Goal: Task Accomplishment & Management: Manage account settings

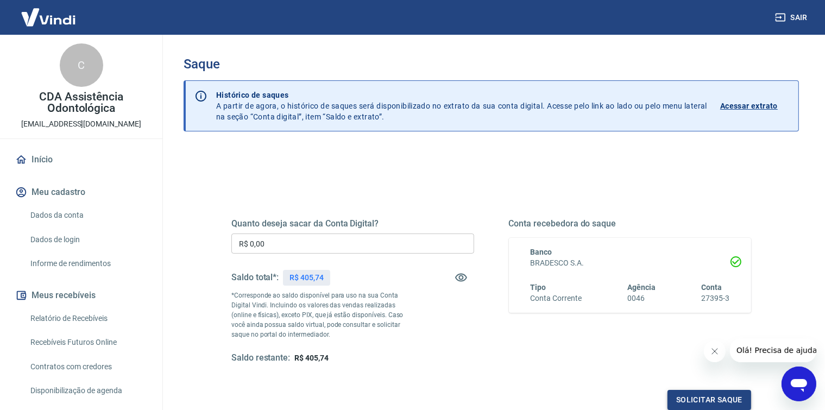
click at [719, 396] on button "Solicitar saque" at bounding box center [710, 400] width 84 height 20
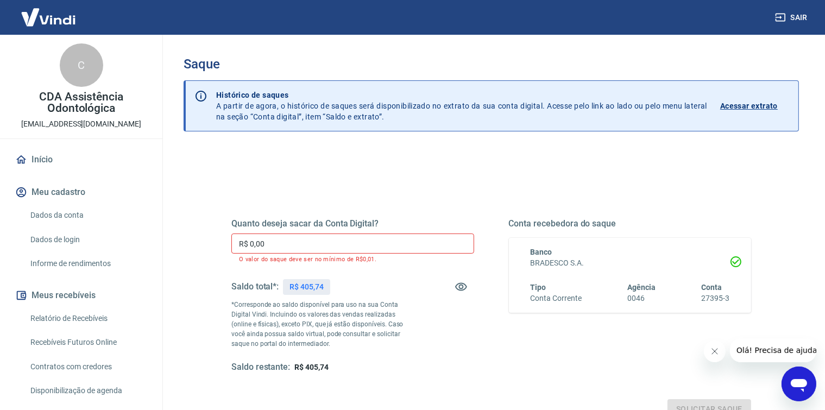
click at [278, 244] on input "R$ 0,00" at bounding box center [352, 244] width 243 height 20
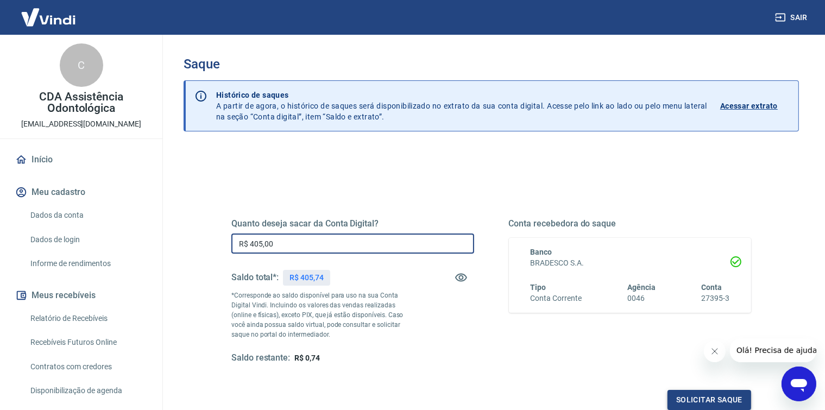
type input "R$ 405,00"
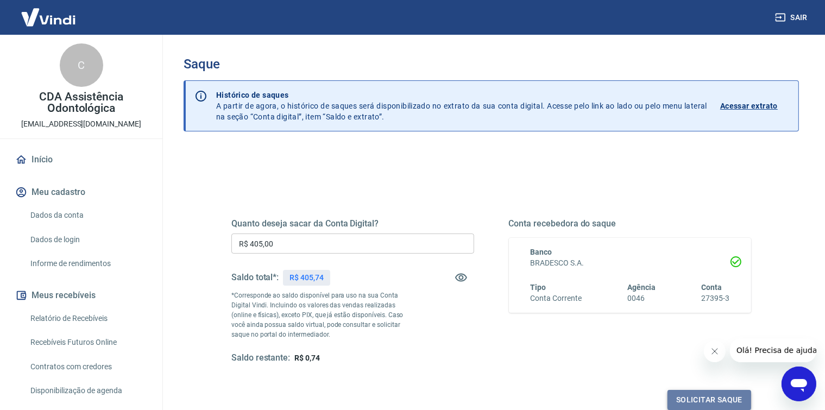
click at [702, 401] on button "Solicitar saque" at bounding box center [710, 400] width 84 height 20
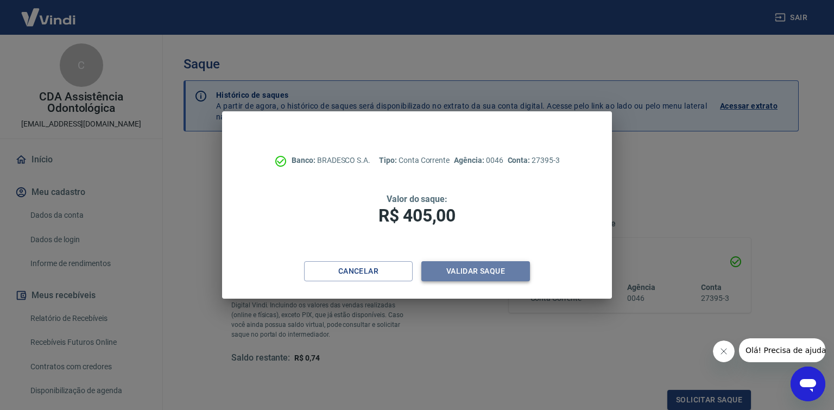
click at [463, 272] on button "Validar saque" at bounding box center [476, 271] width 109 height 20
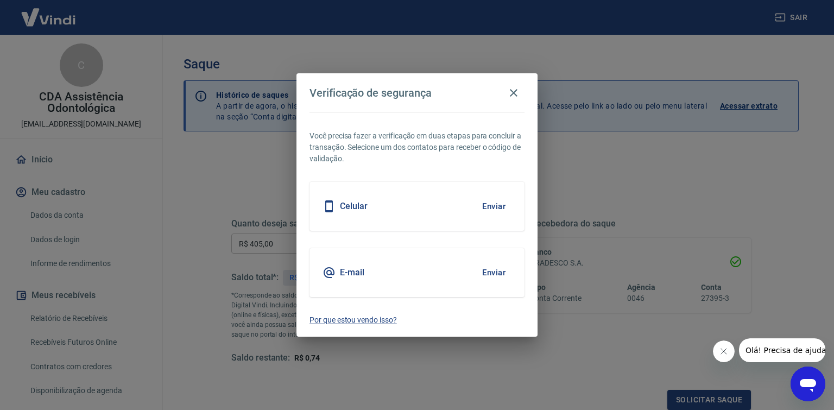
click at [498, 272] on button "Enviar" at bounding box center [493, 272] width 35 height 23
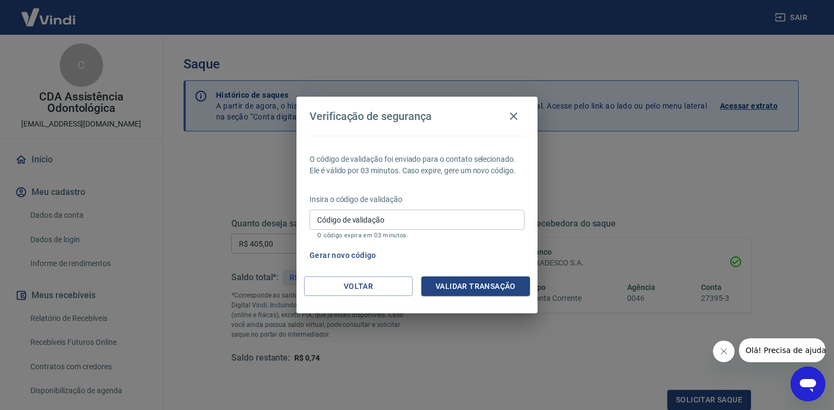
click at [334, 223] on input "Código de validação" at bounding box center [417, 220] width 215 height 20
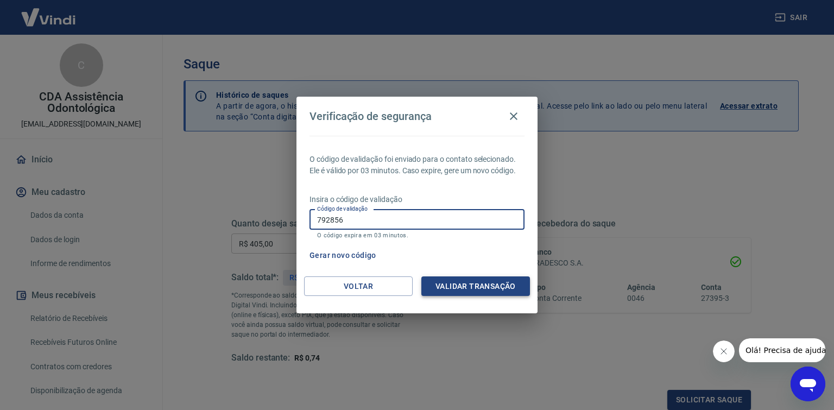
type input "792856"
click at [466, 284] on button "Validar transação" at bounding box center [476, 286] width 109 height 20
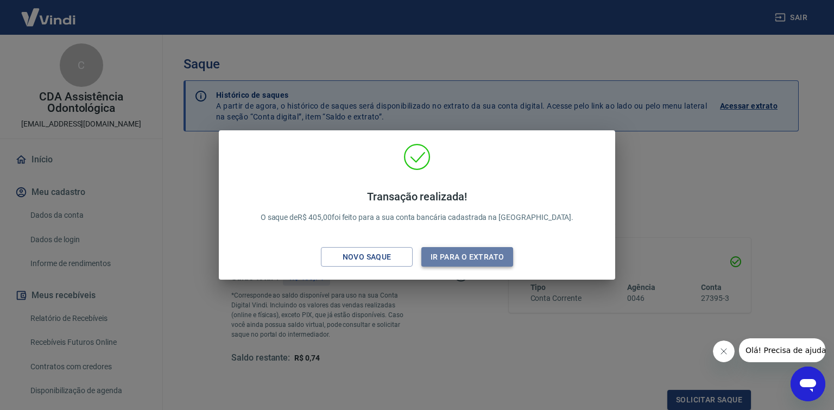
click at [466, 258] on button "Ir para o extrato" at bounding box center [468, 257] width 92 height 20
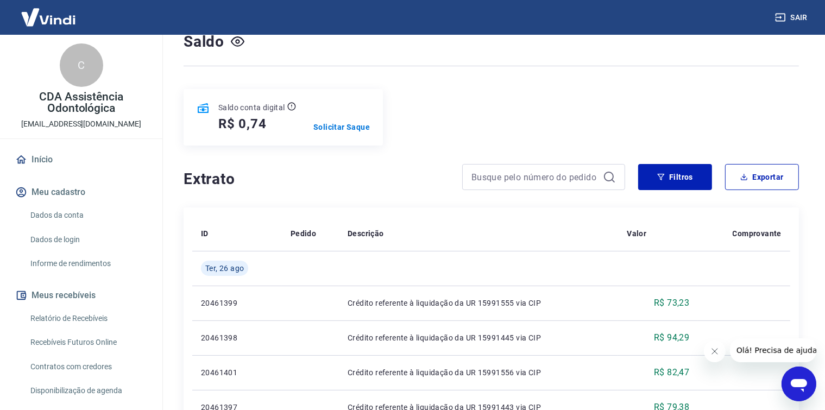
scroll to position [80, 0]
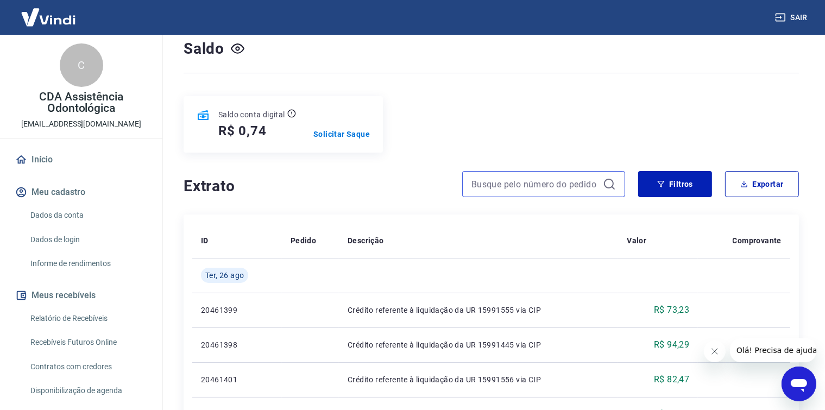
click at [537, 185] on input at bounding box center [535, 184] width 127 height 16
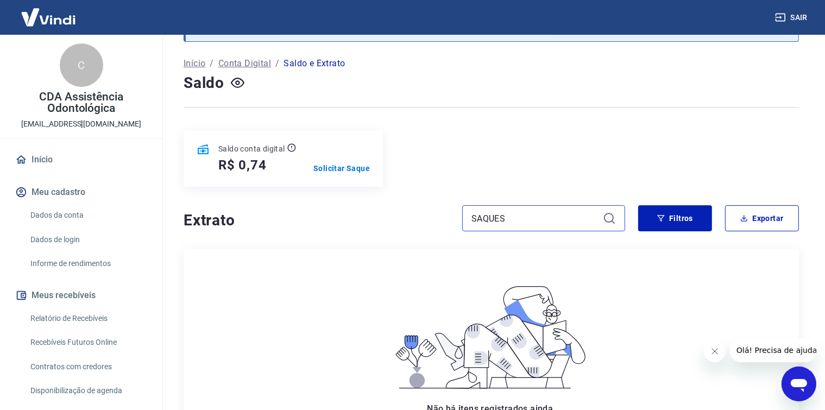
scroll to position [37, 0]
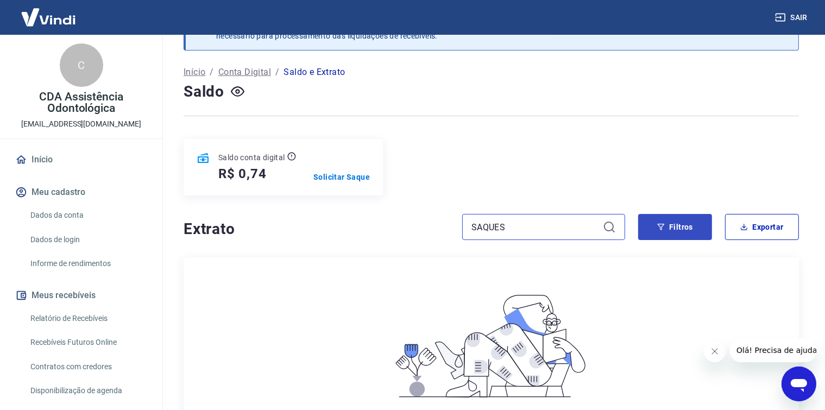
type input "SAQUES"
click at [673, 222] on button "Filtros" at bounding box center [675, 227] width 74 height 26
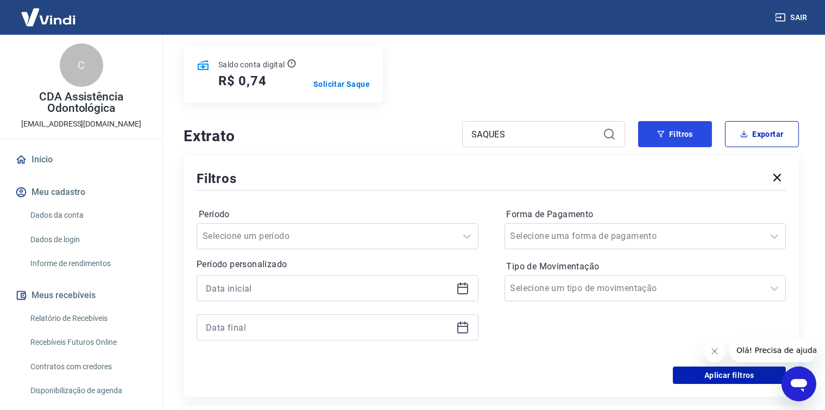
scroll to position [127, 0]
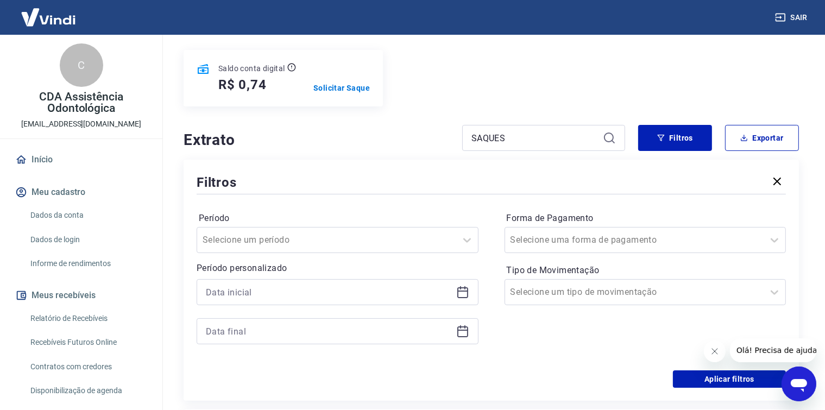
click at [460, 293] on icon at bounding box center [462, 292] width 13 height 13
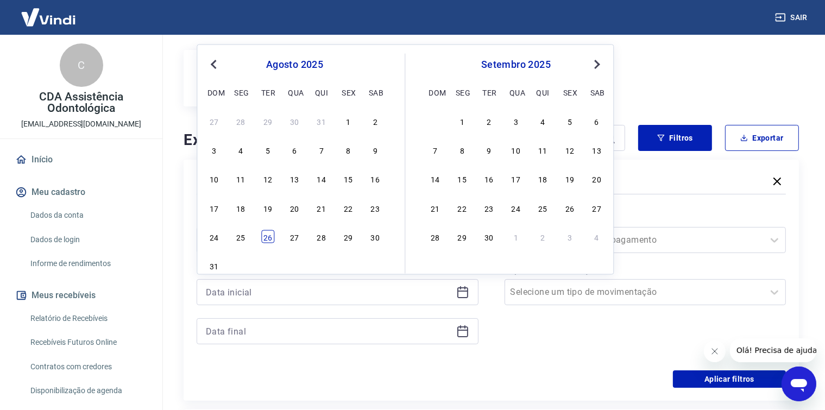
click at [267, 233] on div "26" at bounding box center [267, 236] width 13 height 13
type input "[DATE]"
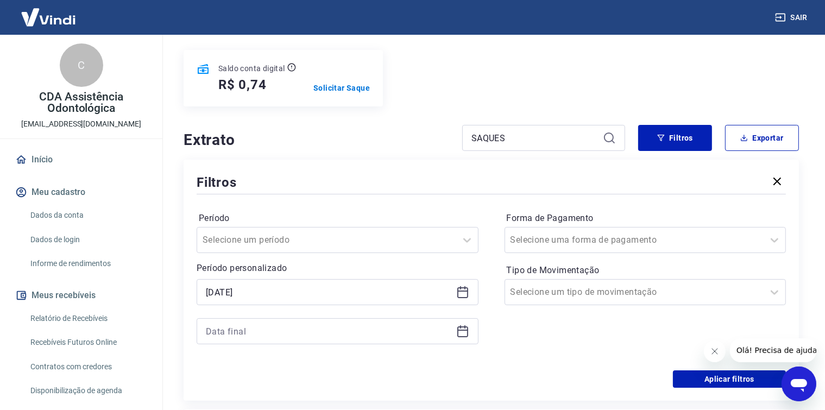
click at [463, 331] on icon at bounding box center [462, 331] width 13 height 13
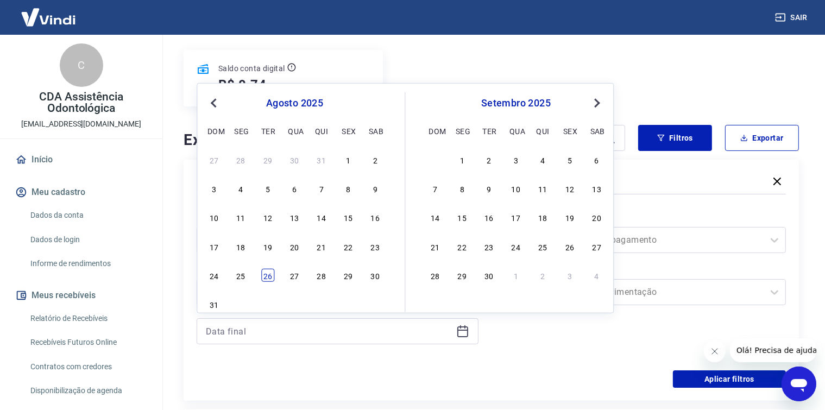
click at [267, 276] on div "26" at bounding box center [267, 275] width 13 height 13
type input "[DATE]"
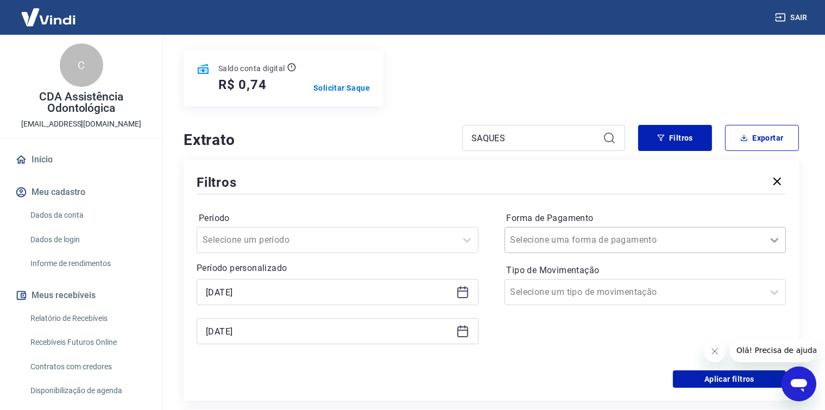
click at [775, 241] on icon at bounding box center [774, 240] width 13 height 13
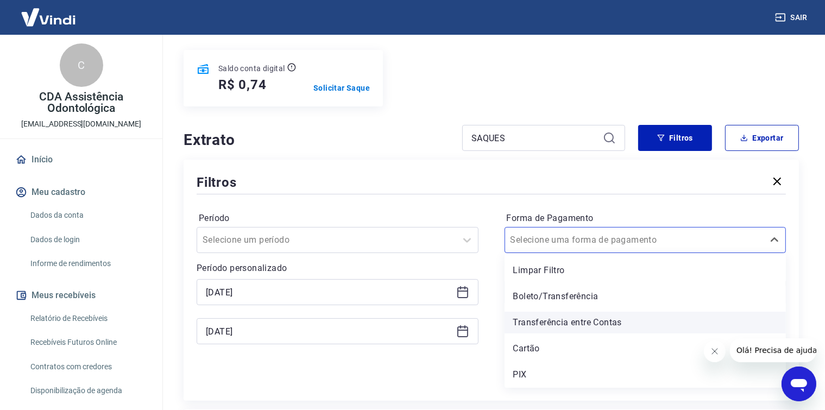
click at [592, 323] on div "Transferência entre Contas" at bounding box center [646, 323] width 282 height 22
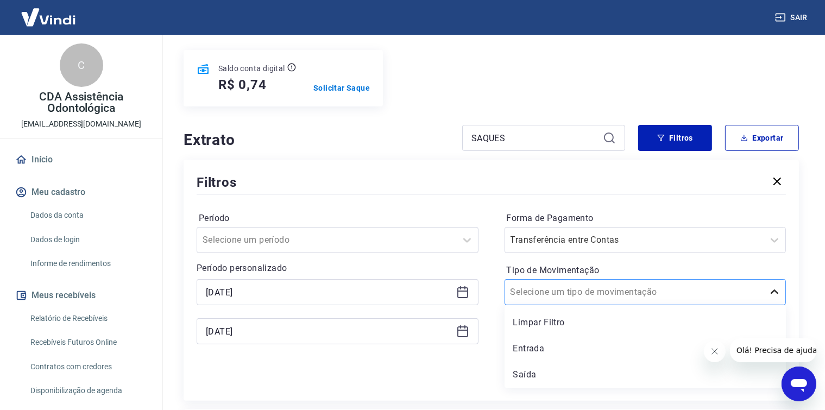
click at [774, 291] on icon at bounding box center [774, 292] width 13 height 13
click at [524, 375] on div "Saída" at bounding box center [646, 375] width 282 height 22
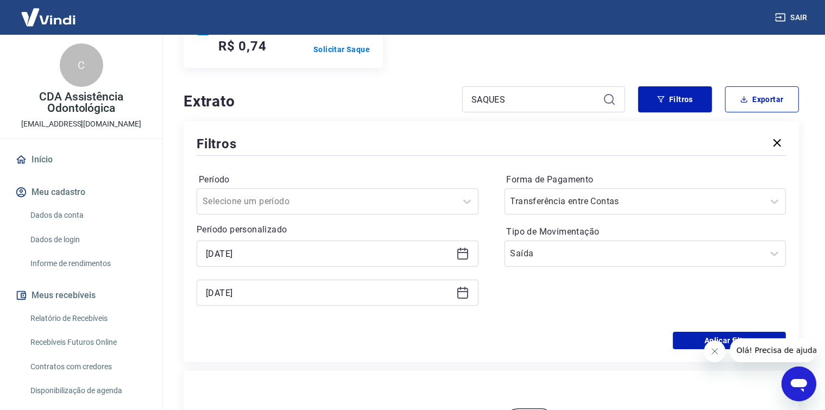
scroll to position [190, 0]
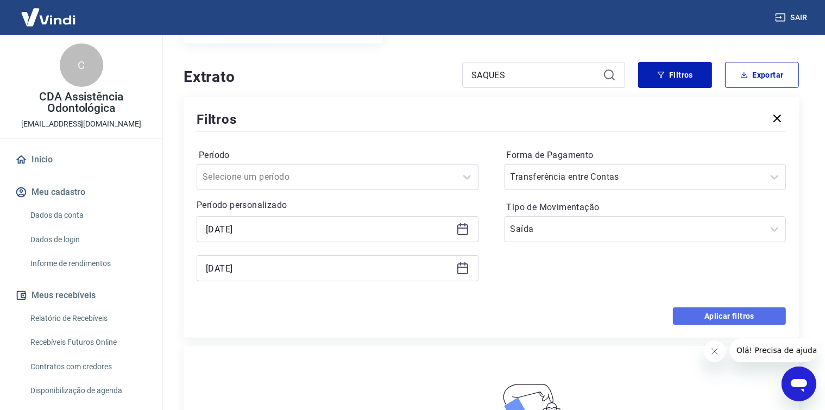
click at [733, 317] on button "Aplicar filtros" at bounding box center [729, 315] width 113 height 17
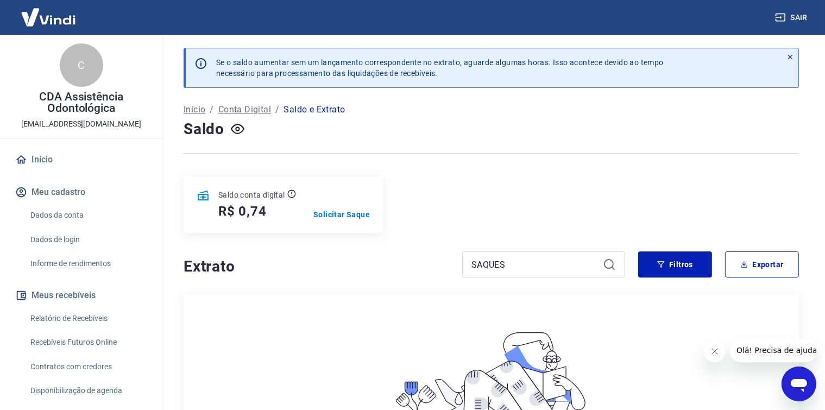
click at [20, 158] on icon at bounding box center [21, 160] width 12 height 12
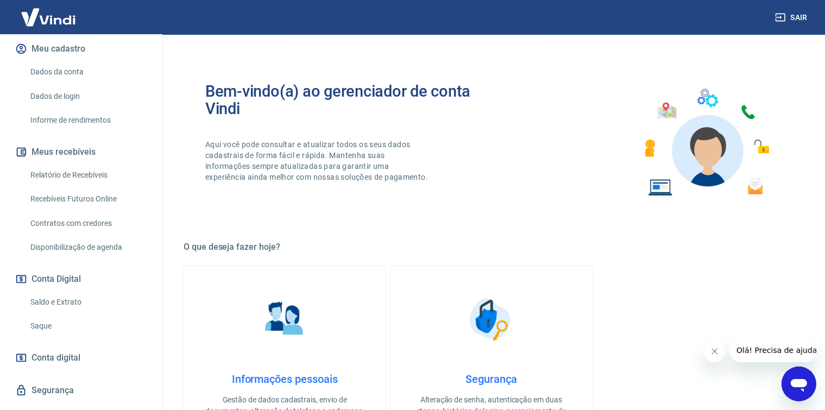
scroll to position [167, 0]
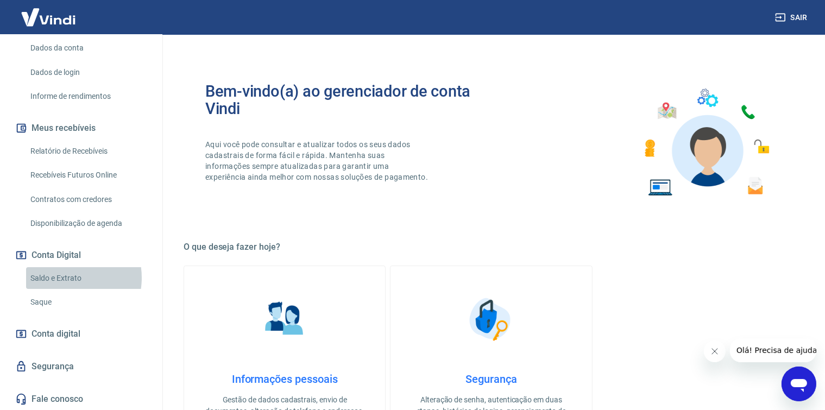
click at [61, 277] on link "Saldo e Extrato" at bounding box center [87, 278] width 123 height 22
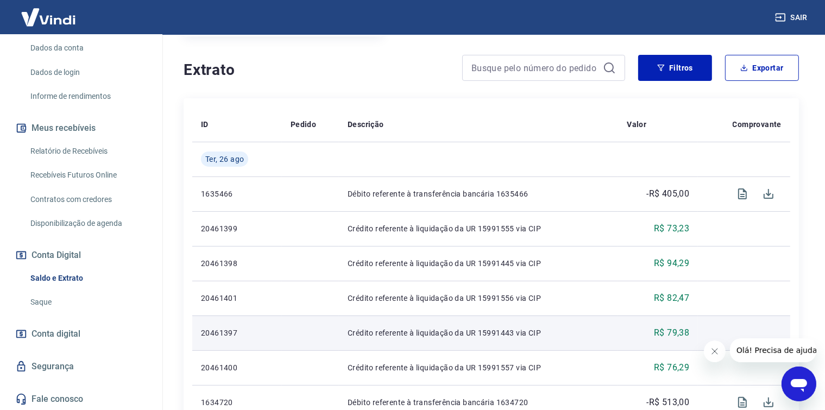
scroll to position [203, 0]
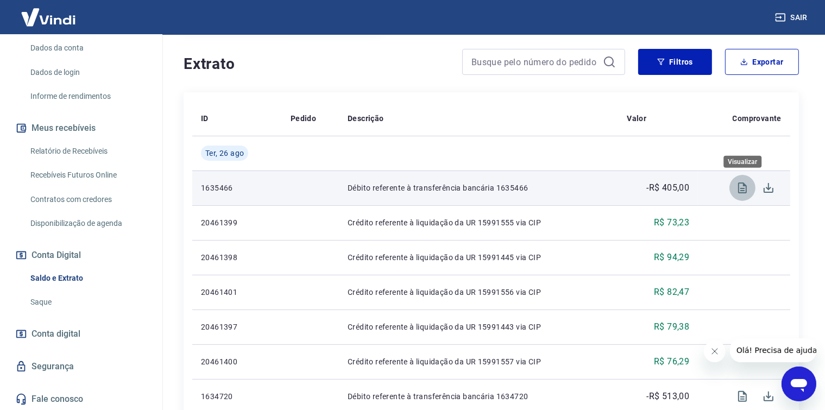
click at [741, 187] on icon "Visualizar" at bounding box center [742, 188] width 9 height 11
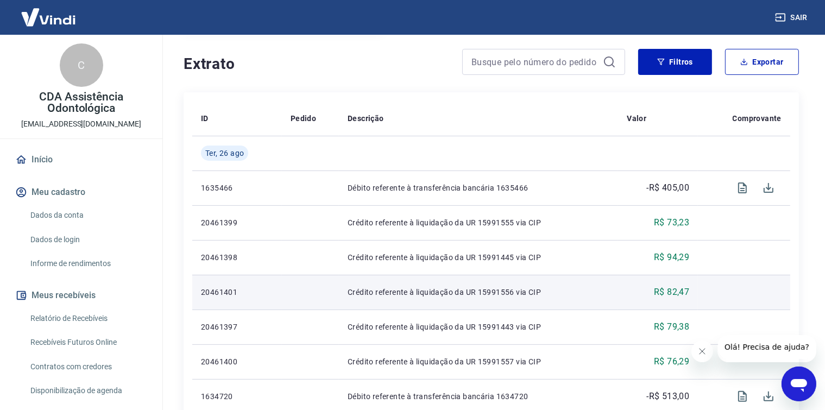
drag, startPoint x: 319, startPoint y: 312, endPoint x: 299, endPoint y: 310, distance: 20.7
click at [299, 310] on td at bounding box center [310, 292] width 57 height 35
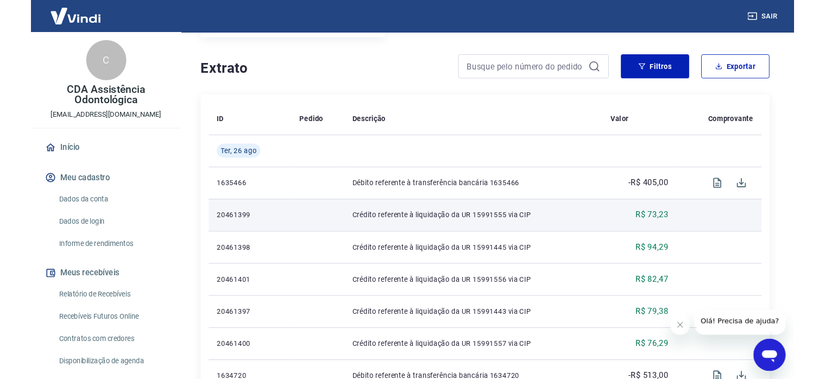
scroll to position [187, 0]
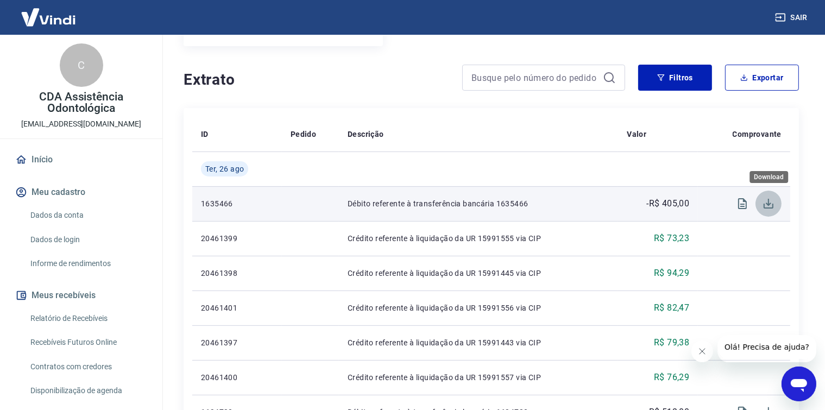
click at [767, 206] on icon "Download" at bounding box center [768, 203] width 13 height 13
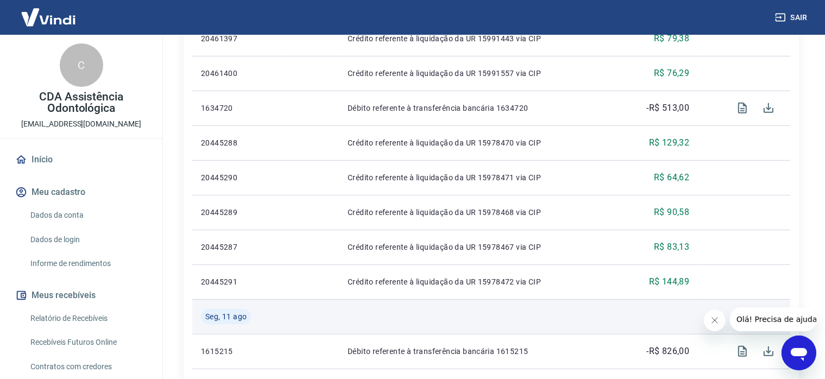
scroll to position [491, 0]
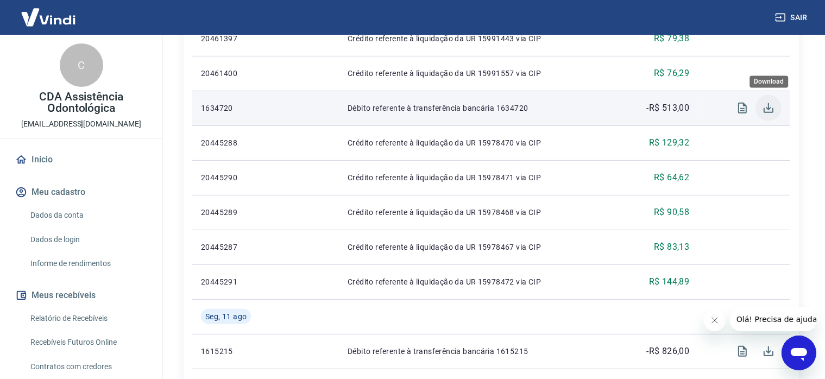
click at [769, 109] on icon "Download" at bounding box center [769, 108] width 10 height 10
